Goal: Contribute content

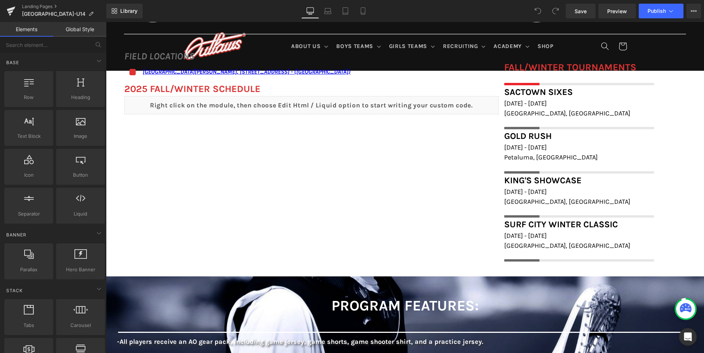
scroll to position [514, 0]
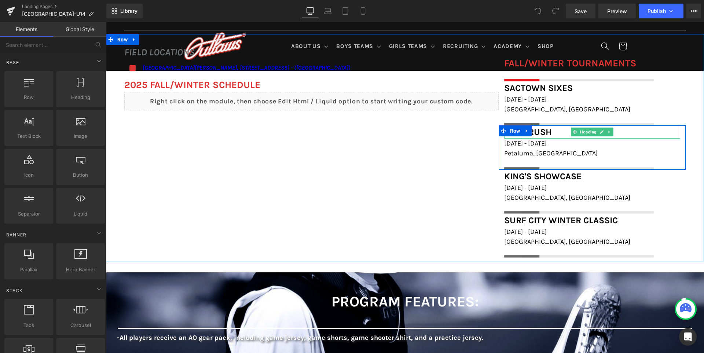
click at [550, 129] on span "Gold Rush" at bounding box center [528, 132] width 48 height 10
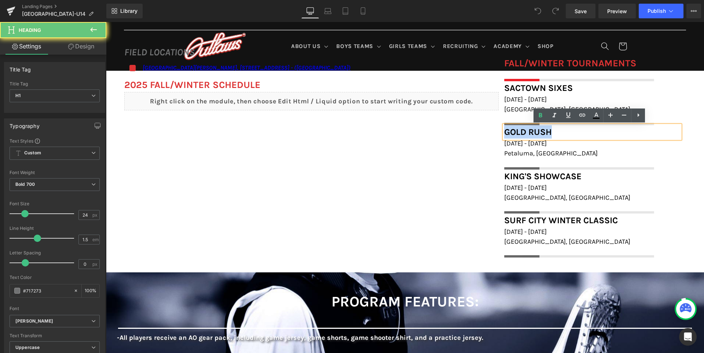
click at [550, 129] on span "Gold Rush" at bounding box center [528, 132] width 48 height 10
paste div
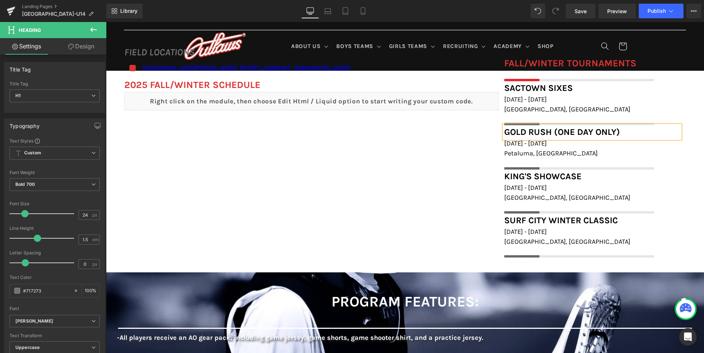
click at [447, 175] on div "FIELD LOCATIONS Heading Icon [GEOGRAPHIC_DATA][PERSON_NAME], [STREET_ADDRESS] -…" at bounding box center [405, 148] width 598 height 228
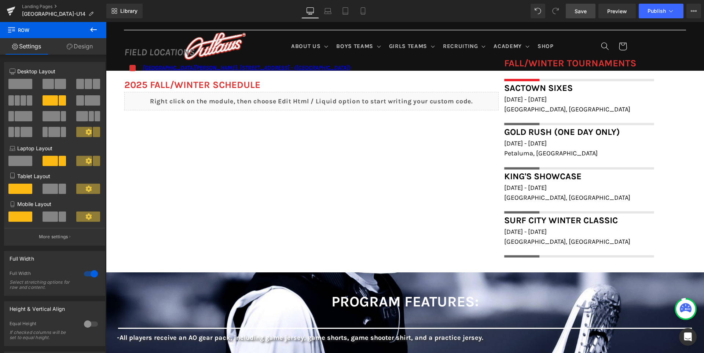
click at [581, 13] on span "Save" at bounding box center [581, 11] width 12 height 8
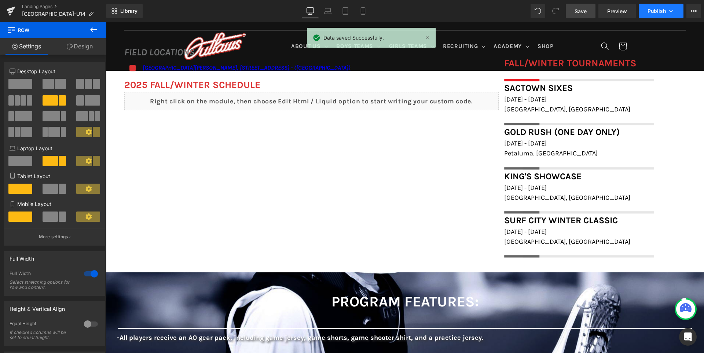
click at [658, 9] on span "Publish" at bounding box center [657, 11] width 18 height 6
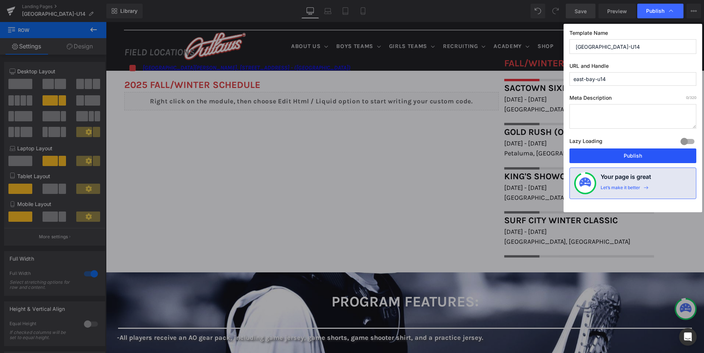
click at [640, 153] on button "Publish" at bounding box center [633, 156] width 127 height 15
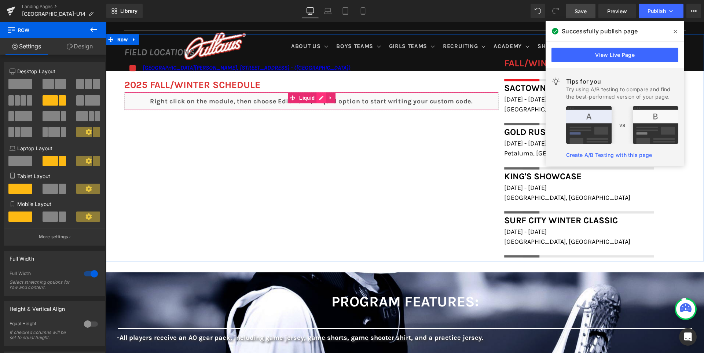
click at [317, 100] on div "Liquid" at bounding box center [311, 101] width 375 height 18
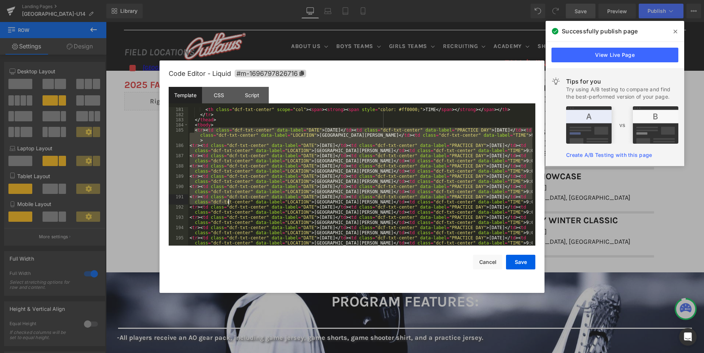
scroll to position [960, 0]
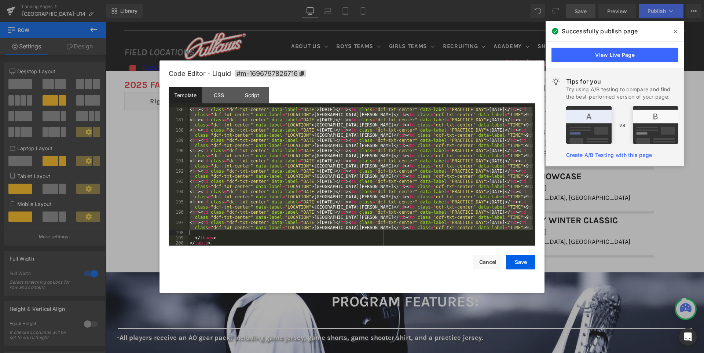
drag, startPoint x: 195, startPoint y: 128, endPoint x: 186, endPoint y: 235, distance: 106.8
click at [186, 235] on pre "186 187 188 189 190 191 192 193 194 195 196 197 198 199 200 < tr > < td class =…" at bounding box center [352, 176] width 367 height 139
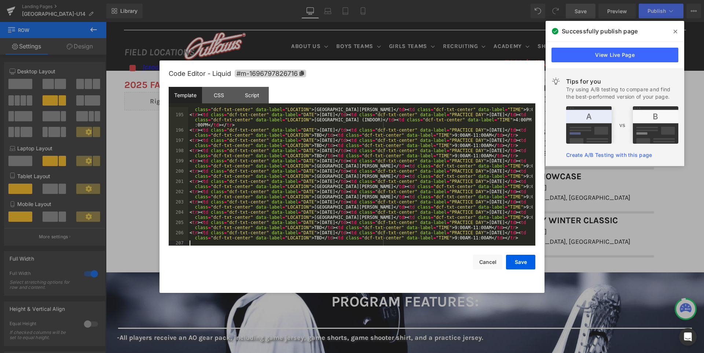
scroll to position [1068, 0]
click at [525, 263] on button "Save" at bounding box center [520, 262] width 29 height 15
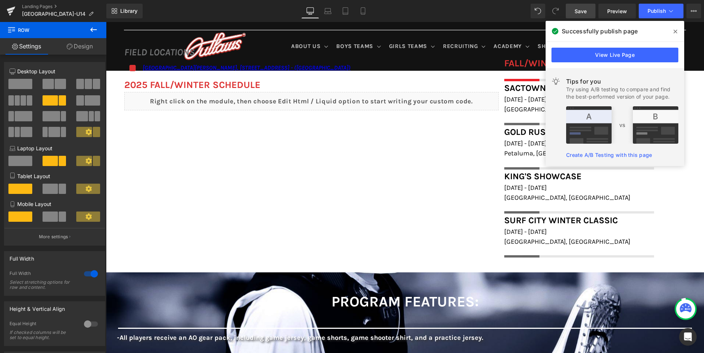
click at [580, 10] on span "Save" at bounding box center [581, 11] width 12 height 8
drag, startPoint x: 677, startPoint y: 31, endPoint x: 547, endPoint y: 13, distance: 131.8
click at [677, 31] on icon at bounding box center [676, 32] width 4 height 6
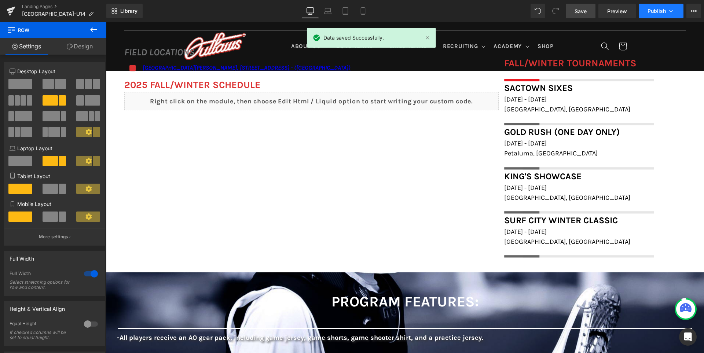
click at [661, 11] on span "Publish" at bounding box center [657, 11] width 18 height 6
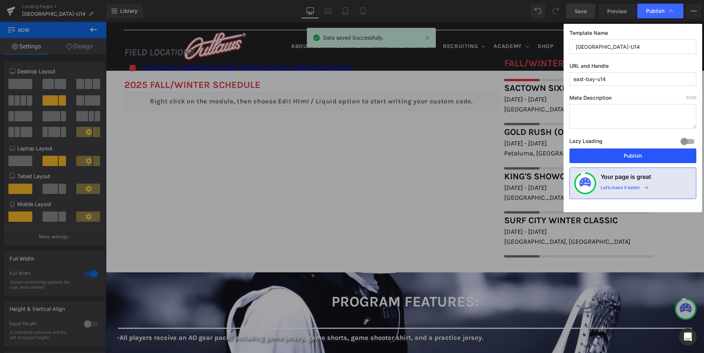
click at [635, 154] on button "Publish" at bounding box center [633, 156] width 127 height 15
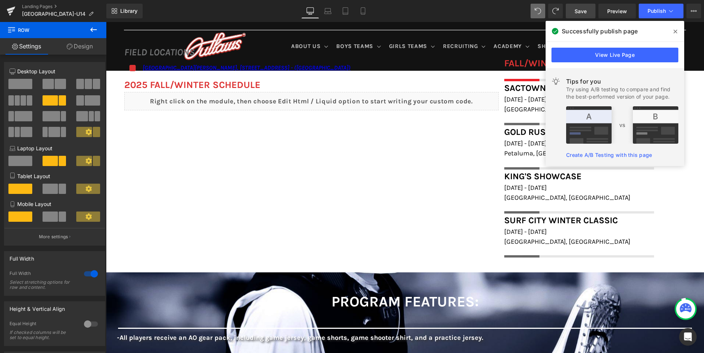
click at [587, 13] on span "Save" at bounding box center [581, 11] width 12 height 8
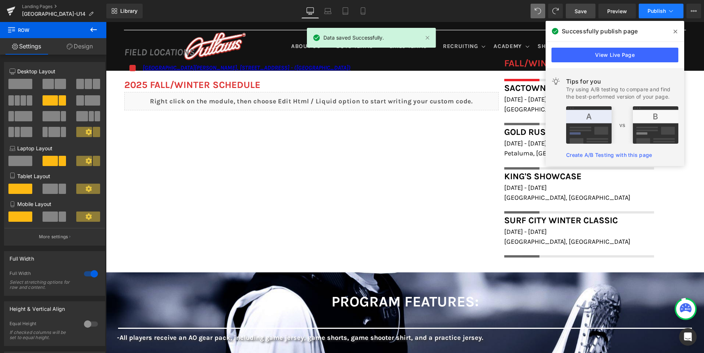
click at [657, 10] on span "Publish" at bounding box center [657, 11] width 18 height 6
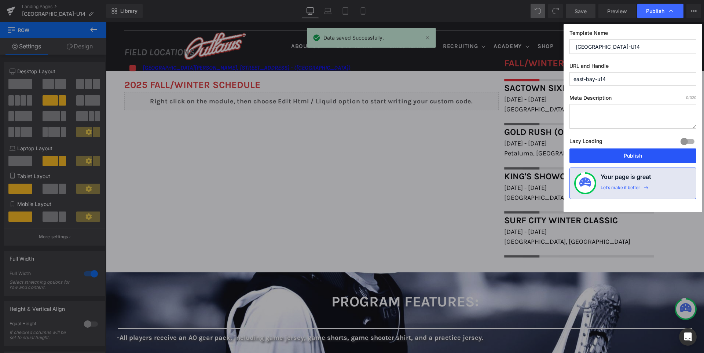
click at [637, 154] on button "Publish" at bounding box center [633, 156] width 127 height 15
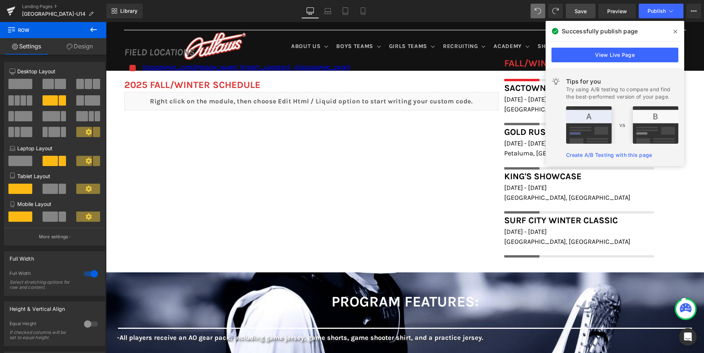
drag, startPoint x: 676, startPoint y: 33, endPoint x: 548, endPoint y: 7, distance: 130.6
click at [676, 33] on icon at bounding box center [676, 32] width 4 height 4
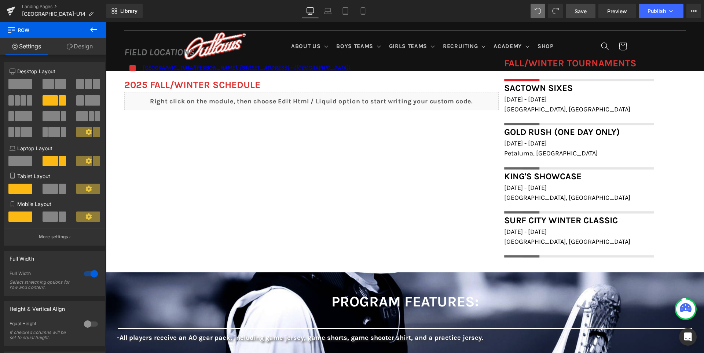
click at [591, 14] on link "Save" at bounding box center [581, 11] width 30 height 15
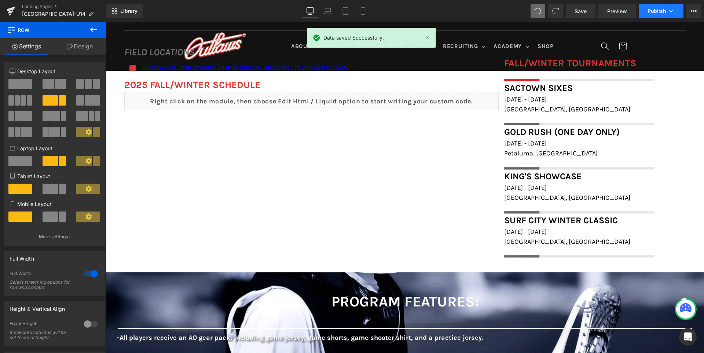
click at [657, 12] on span "Publish" at bounding box center [657, 11] width 18 height 6
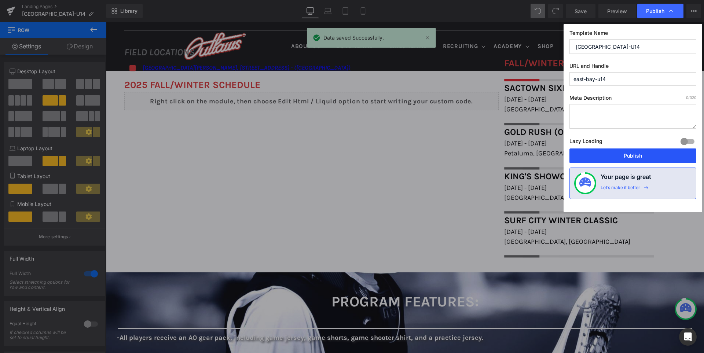
click at [643, 156] on button "Publish" at bounding box center [633, 156] width 127 height 15
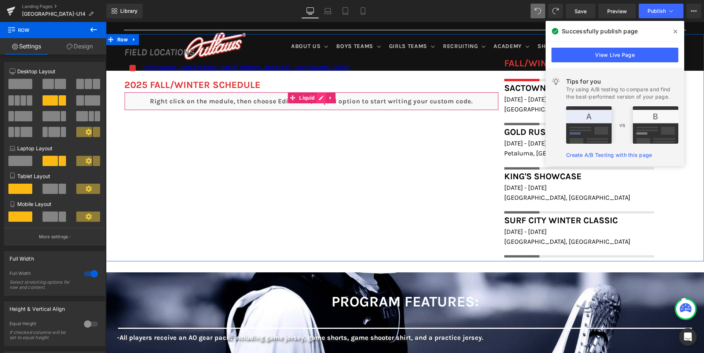
click at [316, 99] on div "Liquid" at bounding box center [311, 101] width 375 height 18
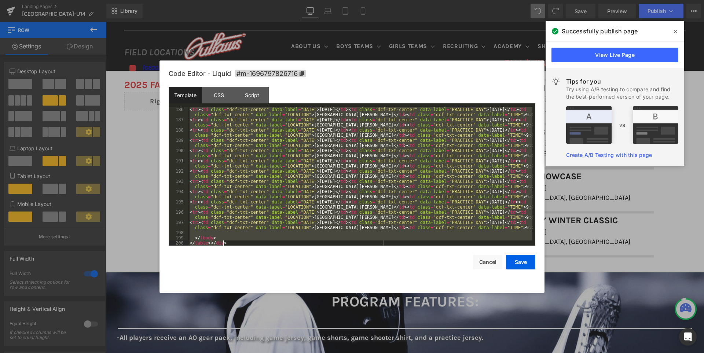
scroll to position [966, 0]
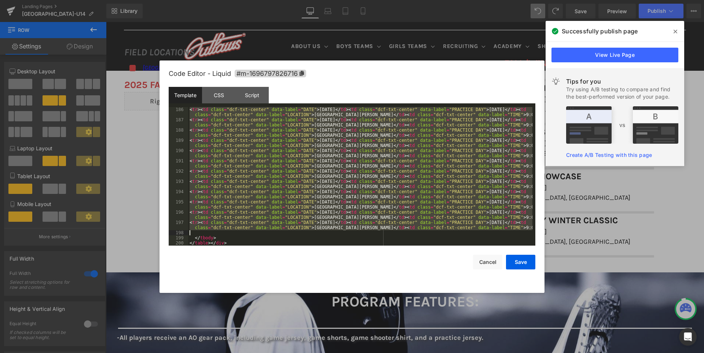
drag, startPoint x: 194, startPoint y: 157, endPoint x: 207, endPoint y: 234, distance: 78.8
click at [207, 234] on div "< tr > < td class = "dcf-txt-center" data-label = "DATE" > [DATE] </ td > < td …" at bounding box center [360, 184] width 344 height 154
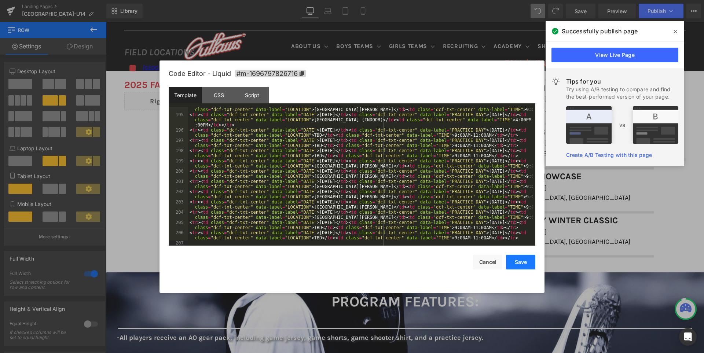
click at [518, 260] on button "Save" at bounding box center [520, 262] width 29 height 15
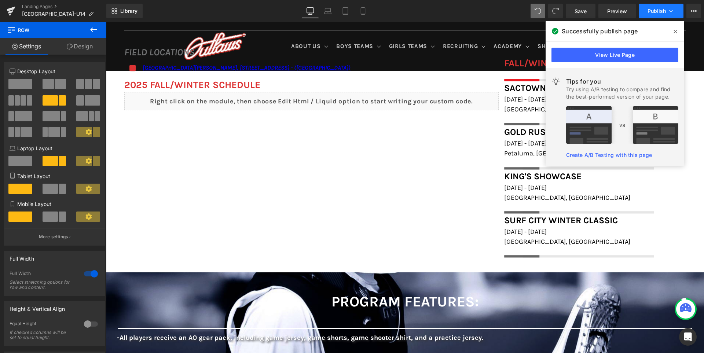
click at [658, 11] on span "Publish" at bounding box center [657, 11] width 18 height 6
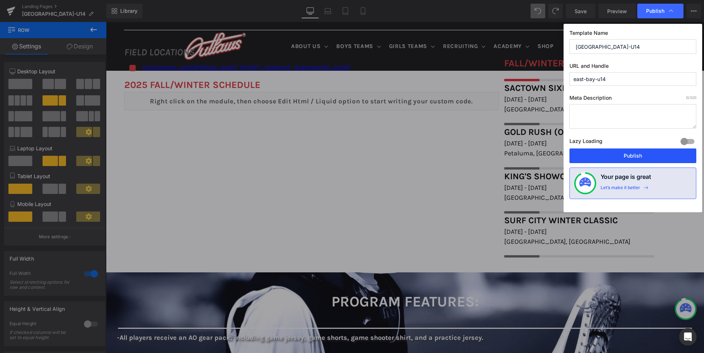
click at [635, 157] on button "Publish" at bounding box center [633, 156] width 127 height 15
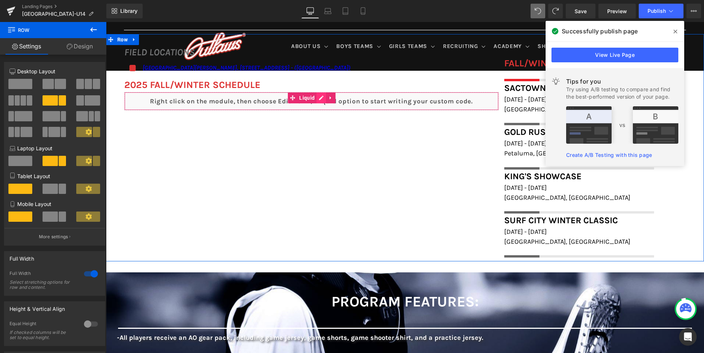
click at [317, 100] on div "Liquid" at bounding box center [311, 101] width 375 height 18
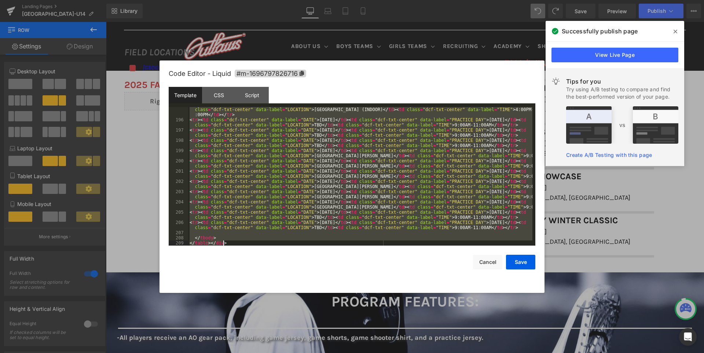
scroll to position [1084, 0]
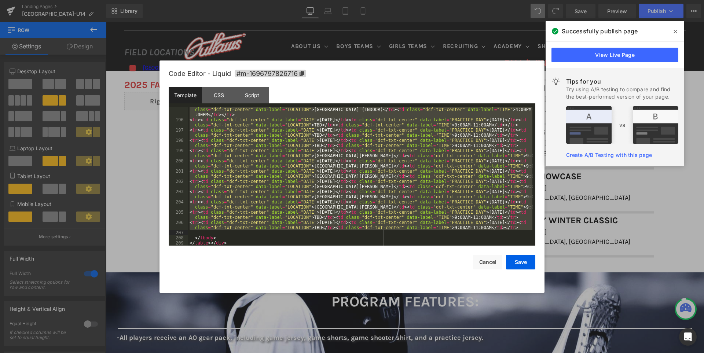
drag, startPoint x: 194, startPoint y: 157, endPoint x: 211, endPoint y: 232, distance: 76.9
click at [211, 232] on div "< tr > < td class = "dcf-txt-center" data-label = "DATE" > [DATE] </ td > < td …" at bounding box center [360, 181] width 344 height 159
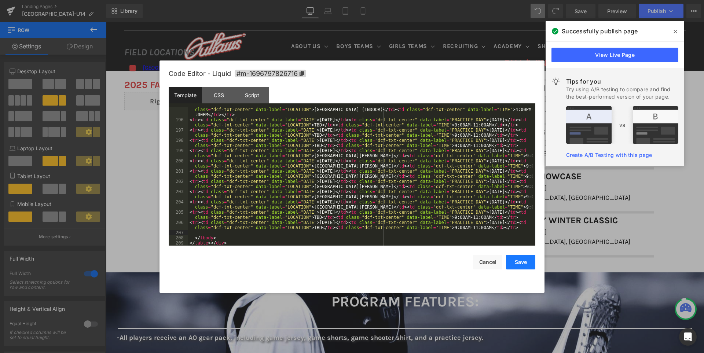
click at [521, 260] on button "Save" at bounding box center [520, 262] width 29 height 15
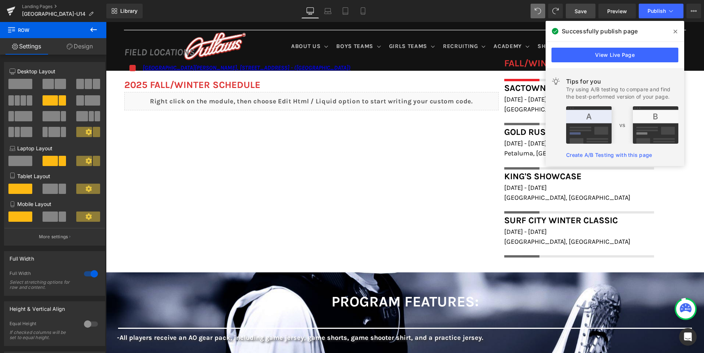
click at [579, 9] on span "Save" at bounding box center [581, 11] width 12 height 8
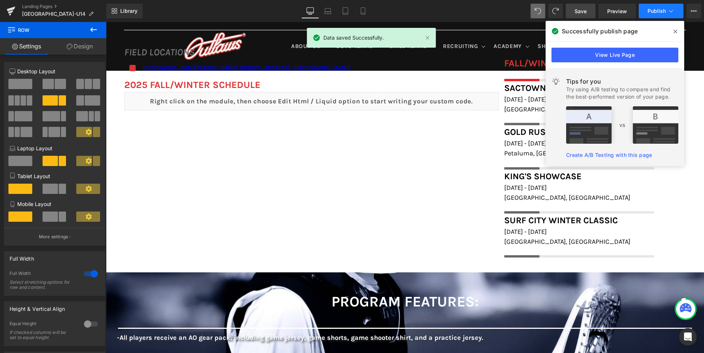
click at [652, 10] on span "Publish" at bounding box center [657, 11] width 18 height 6
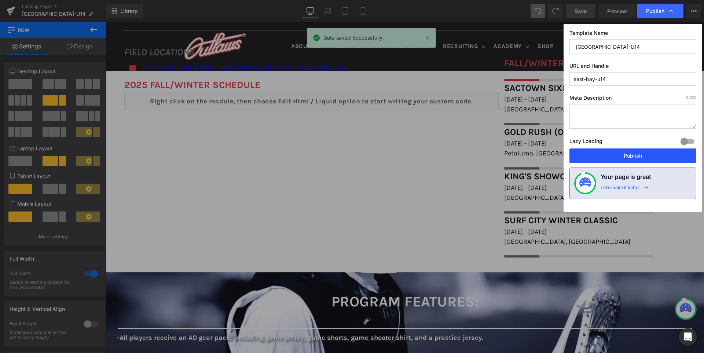
click at [624, 152] on button "Publish" at bounding box center [633, 156] width 127 height 15
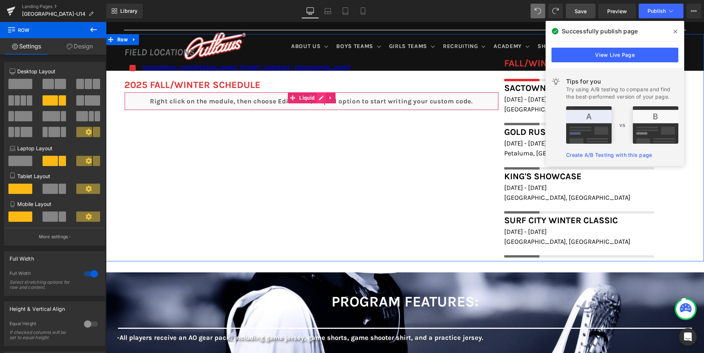
click at [316, 99] on div "Liquid" at bounding box center [311, 101] width 375 height 18
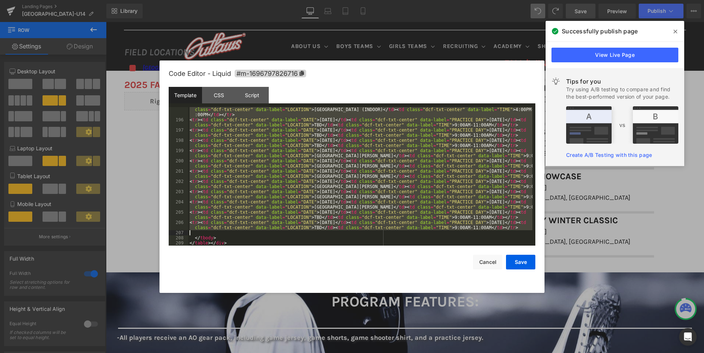
drag, startPoint x: 195, startPoint y: 158, endPoint x: 222, endPoint y: 234, distance: 80.8
click at [222, 234] on div "< tr > < td class = "dcf-txt-center" data-label = "DATE" > [DATE] </ td > < td …" at bounding box center [360, 181] width 344 height 159
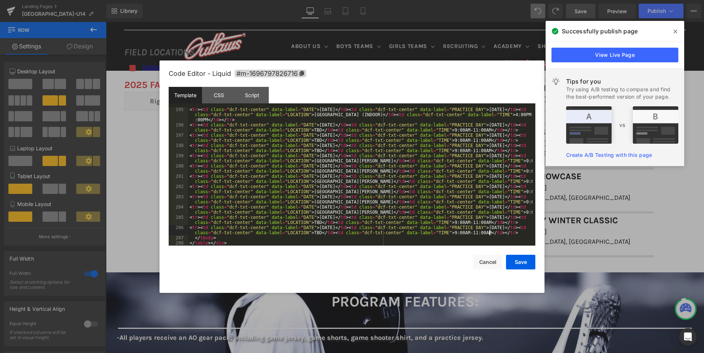
scroll to position [1078, 0]
click at [520, 265] on button "Save" at bounding box center [520, 262] width 29 height 15
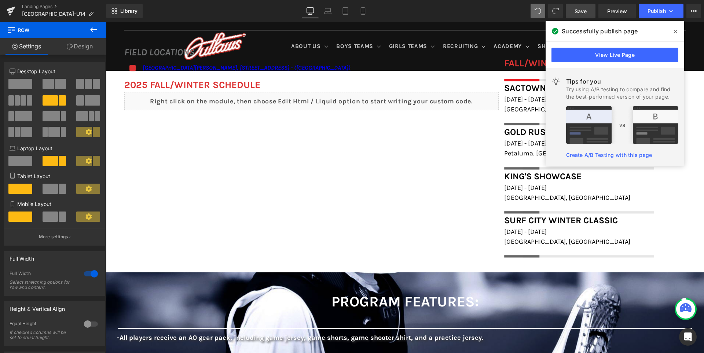
click at [582, 9] on span "Save" at bounding box center [581, 11] width 12 height 8
click at [676, 32] on icon at bounding box center [676, 32] width 4 height 6
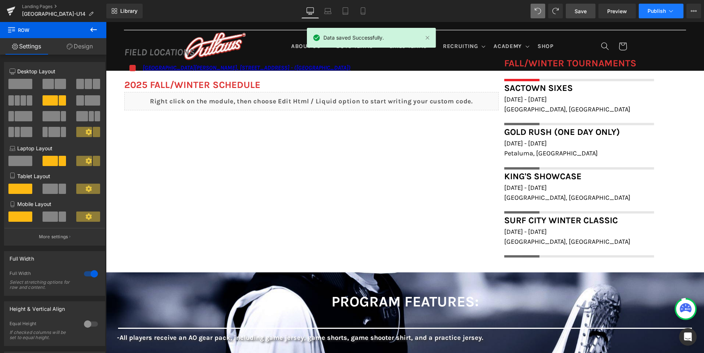
click at [653, 8] on span "Publish" at bounding box center [657, 11] width 18 height 6
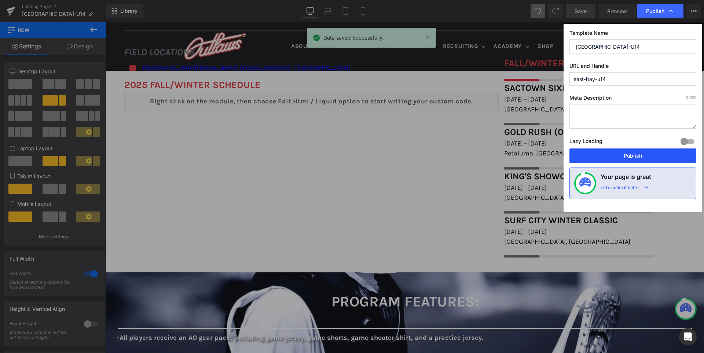
click at [635, 156] on button "Publish" at bounding box center [633, 156] width 127 height 15
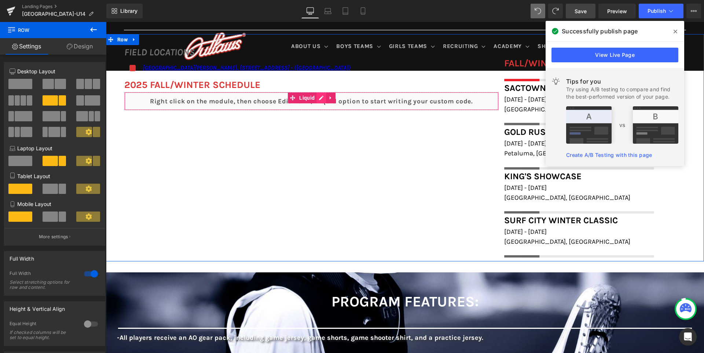
click at [315, 98] on div "Liquid" at bounding box center [311, 101] width 375 height 18
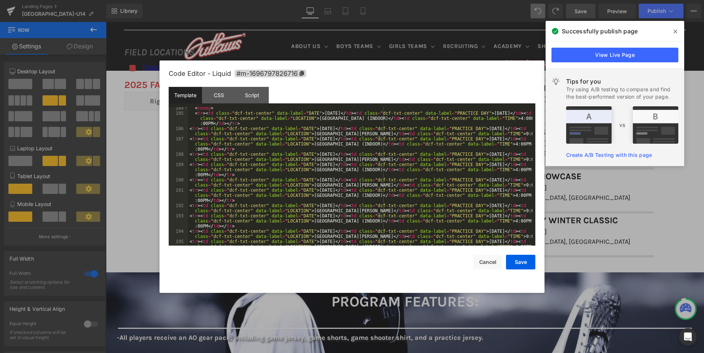
scroll to position [968, 0]
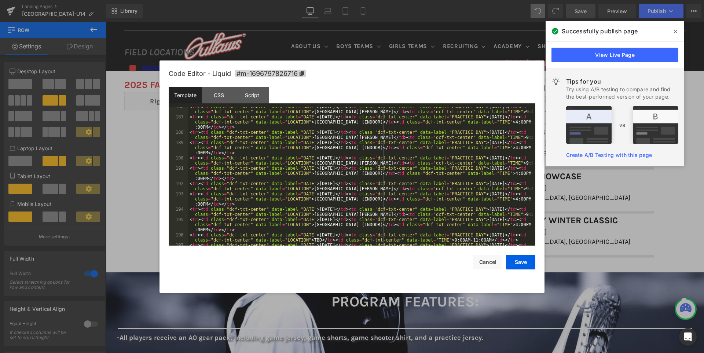
click at [494, 158] on div "< tr > < td class = "dcf-txt-center" data-label = "DATE" > [DATE] </ td > < td …" at bounding box center [360, 183] width 344 height 159
click at [496, 132] on div "< tr > < td class = "dcf-txt-center" data-label = "DATE" > [DATE] </ td > < td …" at bounding box center [360, 183] width 344 height 159
click at [519, 261] on button "Save" at bounding box center [520, 262] width 29 height 15
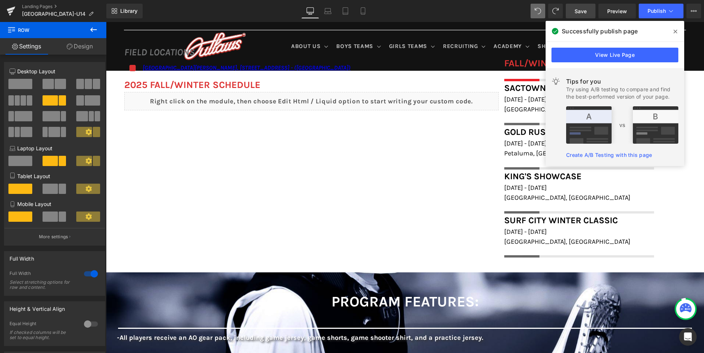
click at [585, 12] on span "Save" at bounding box center [581, 11] width 12 height 8
click at [675, 30] on icon at bounding box center [676, 32] width 4 height 6
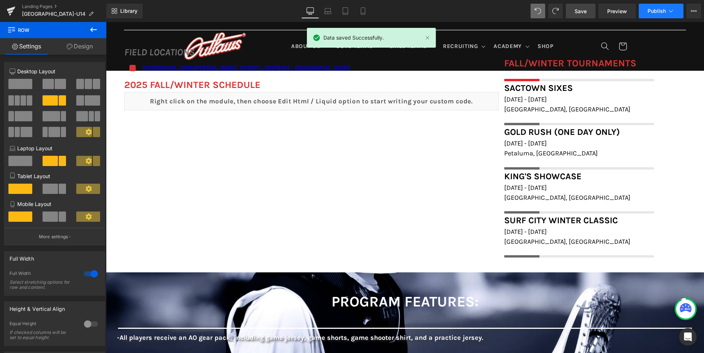
click at [656, 7] on button "Publish" at bounding box center [661, 11] width 45 height 15
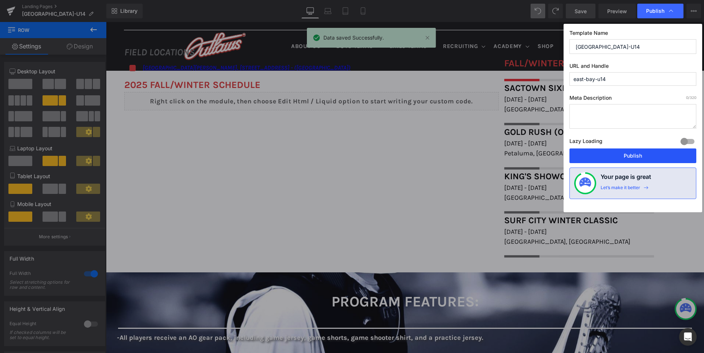
click at [612, 154] on button "Publish" at bounding box center [633, 156] width 127 height 15
